Goal: Information Seeking & Learning: Check status

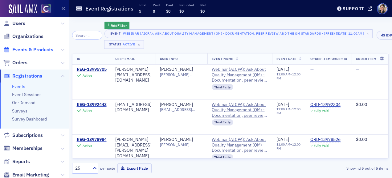
scroll to position [3, 0]
click at [37, 49] on span "Events & Products" at bounding box center [32, 49] width 41 height 7
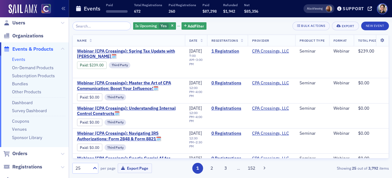
click at [113, 25] on input "search" at bounding box center [101, 26] width 59 height 9
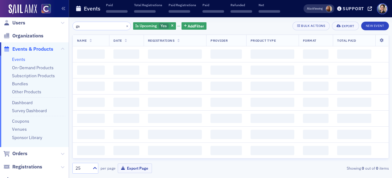
type input "g"
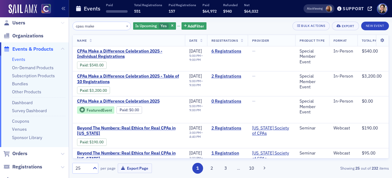
drag, startPoint x: 101, startPoint y: 27, endPoint x: 61, endPoint y: 26, distance: 39.5
click at [61, 26] on div "Users Organizations Events & Products Events On-Demand Products Subscription Pr…" at bounding box center [196, 89] width 392 height 178
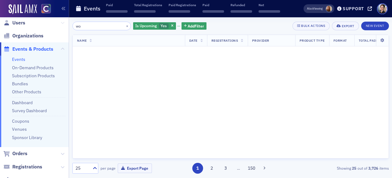
type input "w"
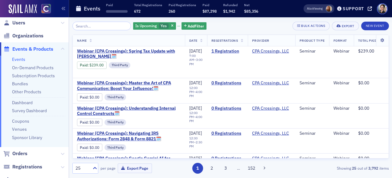
click at [171, 24] on icon "button" at bounding box center [172, 25] width 2 height 3
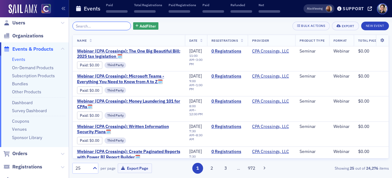
click at [121, 28] on input "search" at bounding box center [101, 26] width 59 height 9
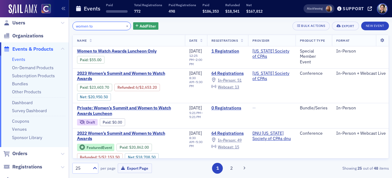
drag, startPoint x: 99, startPoint y: 27, endPoint x: 51, endPoint y: 23, distance: 48.2
click at [51, 23] on div "Users Organizations Events & Products Events On-Demand Products Subscription Pr…" at bounding box center [196, 89] width 392 height 178
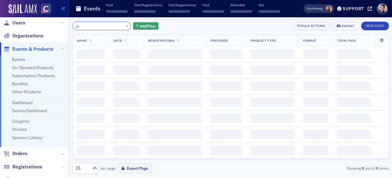
type input "a"
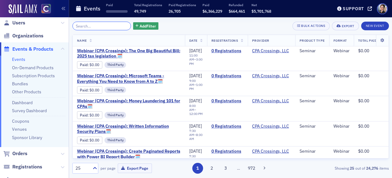
scroll to position [1, 0]
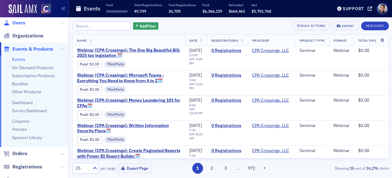
click at [18, 24] on span "Users" at bounding box center [18, 22] width 13 height 7
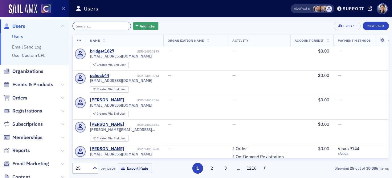
click at [99, 27] on input "search" at bounding box center [101, 26] width 59 height 9
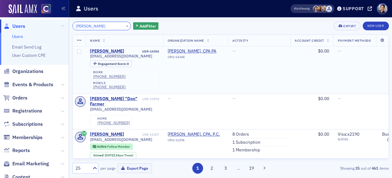
scroll to position [2, 0]
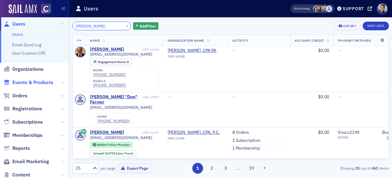
type input "don farmer"
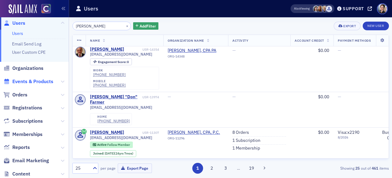
click at [29, 83] on span "Events & Products" at bounding box center [32, 81] width 41 height 7
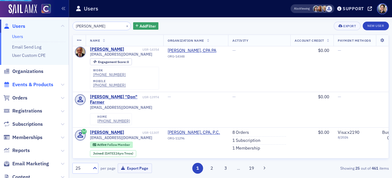
click at [30, 81] on li "Events & Products" at bounding box center [34, 84] width 69 height 13
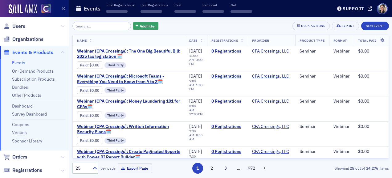
click at [102, 25] on input "search" at bounding box center [101, 26] width 59 height 9
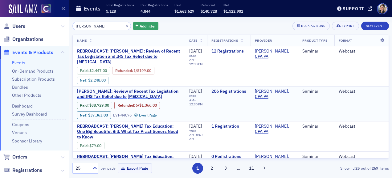
type input "Don Farmer"
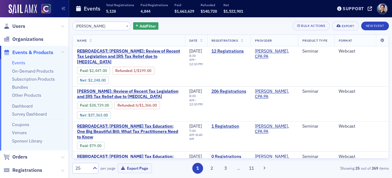
drag, startPoint x: 145, startPoint y: 85, endPoint x: 66, endPoint y: 86, distance: 79.2
click at [145, 88] on span "Don Farmer: Review of Recent Tax Legislation and IRS Tax Relief due to COVID-19" at bounding box center [129, 93] width 104 height 11
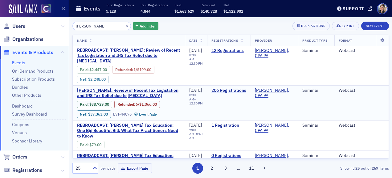
click at [239, 88] on link "206 Registrations" at bounding box center [228, 91] width 35 height 6
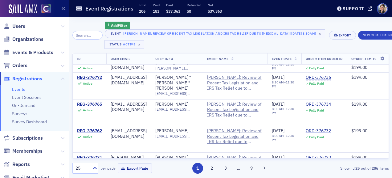
scroll to position [532, 0]
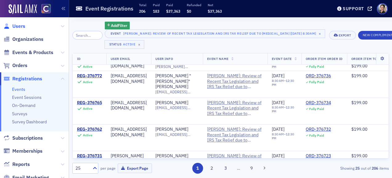
click at [18, 24] on span "Users" at bounding box center [18, 26] width 13 height 7
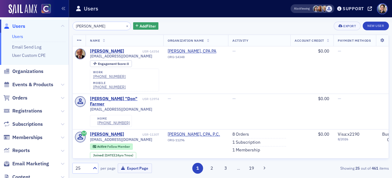
drag, startPoint x: 98, startPoint y: 27, endPoint x: 65, endPoint y: 26, distance: 33.3
click at [65, 26] on div "Users Users Email Send Log User Custom CPE Organizations Events & Products Orde…" at bounding box center [196, 89] width 392 height 178
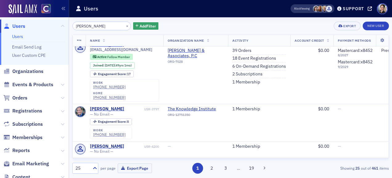
scroll to position [271, 0]
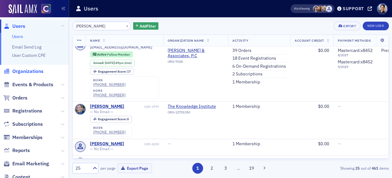
click at [25, 72] on span "Organizations" at bounding box center [27, 71] width 31 height 7
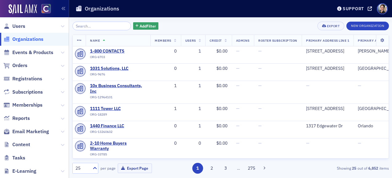
click at [98, 27] on input "search" at bounding box center [101, 26] width 59 height 9
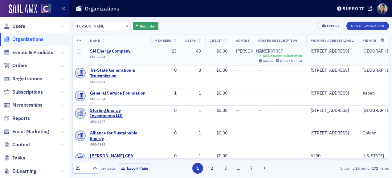
type input "SM Ener"
click at [269, 51] on div "SUB-707057" at bounding box center [280, 51] width 44 height 6
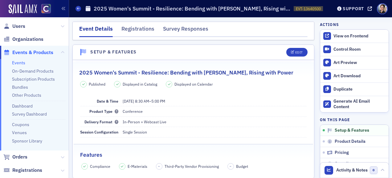
click at [28, 52] on span "Events & Products" at bounding box center [32, 52] width 41 height 7
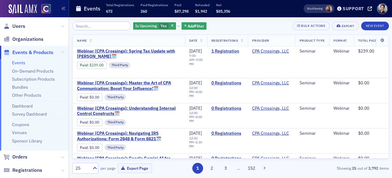
click at [88, 26] on input "search" at bounding box center [101, 26] width 59 height 9
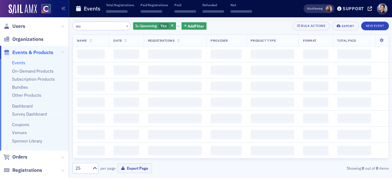
type input "w"
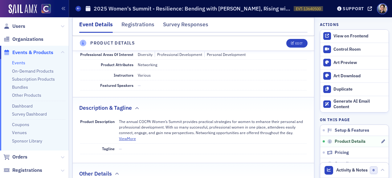
scroll to position [204, 0]
drag, startPoint x: 131, startPoint y: 138, endPoint x: 146, endPoint y: 134, distance: 15.9
click at [131, 138] on button "View More" at bounding box center [127, 138] width 17 height 6
click at [124, 138] on button "View Less" at bounding box center [127, 138] width 16 height 6
click at [129, 138] on button "View More" at bounding box center [127, 138] width 17 height 6
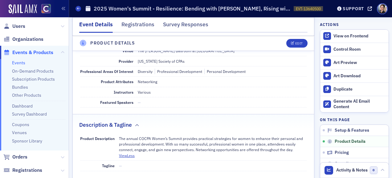
scroll to position [0, 0]
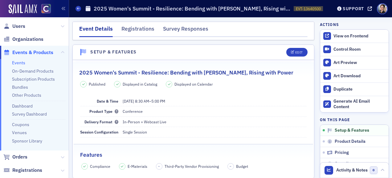
click at [26, 51] on span "Events & Products" at bounding box center [32, 52] width 41 height 7
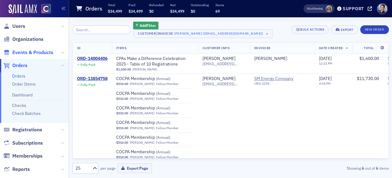
click at [32, 52] on span "Events & Products" at bounding box center [32, 52] width 41 height 7
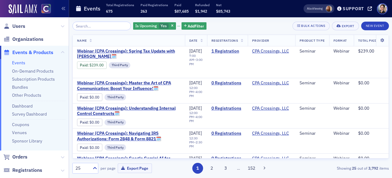
click at [107, 26] on input "search" at bounding box center [101, 26] width 59 height 9
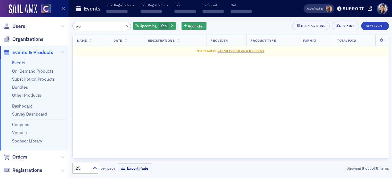
type input "w"
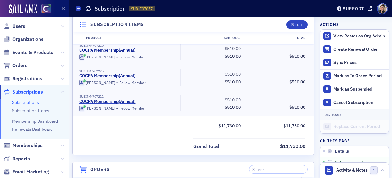
scroll to position [717, 0]
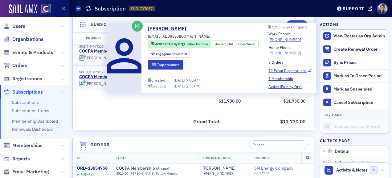
click at [290, 70] on link "12 Event Registrations" at bounding box center [290, 71] width 43 height 6
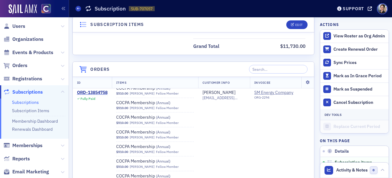
scroll to position [63, 0]
